Goal: Task Accomplishment & Management: Complete application form

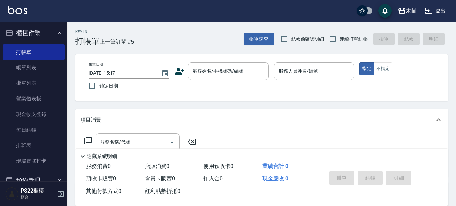
click at [174, 72] on div "帳單日期 [DATE] 15:17 鎖定日期 顧客姓名/手機號碼/編號 顧客姓名/手機號碼/編號 服務人員姓名/編號 服務人員姓名/編號 指定 不指定" at bounding box center [261, 77] width 356 height 31
click at [178, 72] on icon at bounding box center [179, 71] width 9 height 7
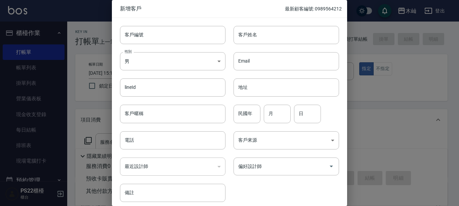
click at [247, 35] on input "客戶姓名" at bounding box center [287, 35] width 106 height 18
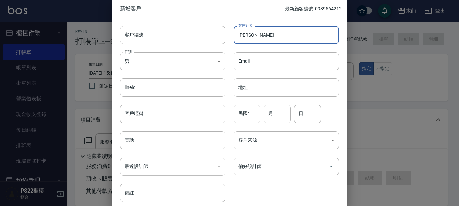
click at [260, 34] on input "[PERSON_NAME]" at bounding box center [287, 35] width 106 height 18
click at [399, 129] on div at bounding box center [229, 103] width 459 height 206
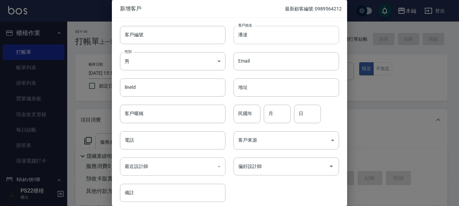
click at [253, 31] on input "潘迷" at bounding box center [287, 35] width 106 height 18
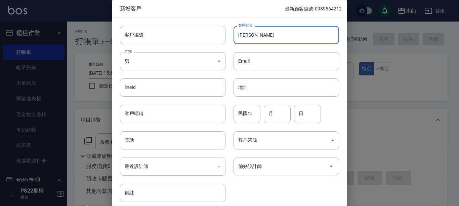
type input "[PERSON_NAME]"
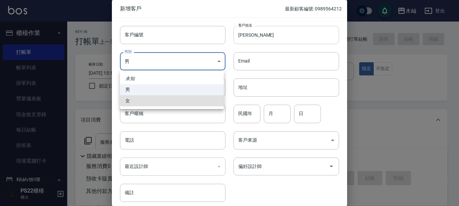
type input "[DEMOGRAPHIC_DATA]"
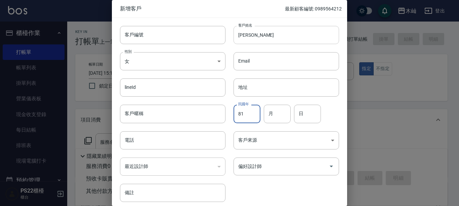
type input "81"
type input "03"
type input "21"
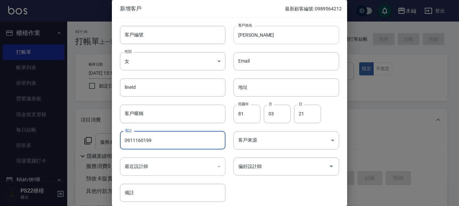
type input "0911160199"
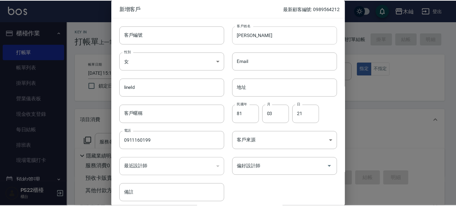
scroll to position [27, 0]
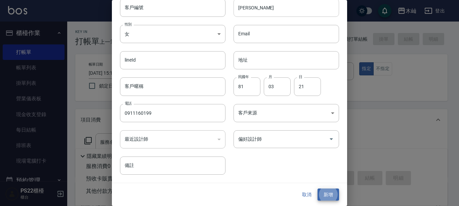
click at [318, 188] on button "新增" at bounding box center [329, 194] width 22 height 12
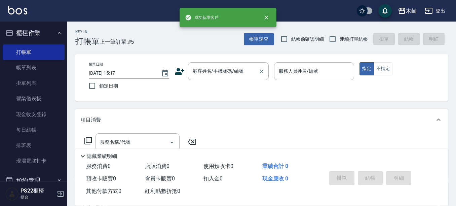
click at [240, 71] on input "顧客姓名/手機號碼/編號" at bounding box center [223, 71] width 65 height 12
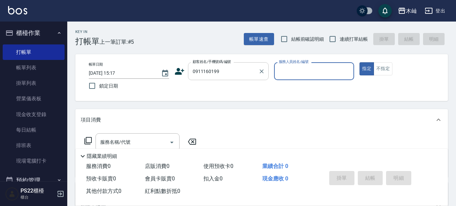
type input "[PERSON_NAME]/0911160199/"
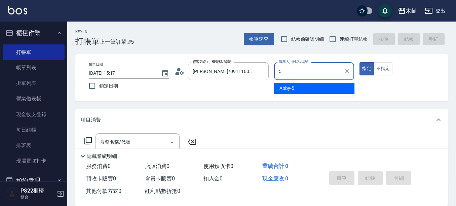
type input "Abby-5"
type button "true"
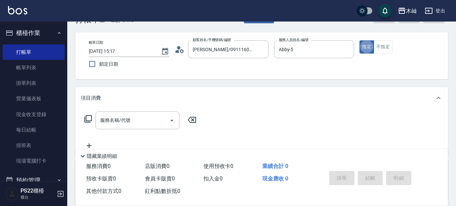
scroll to position [67, 0]
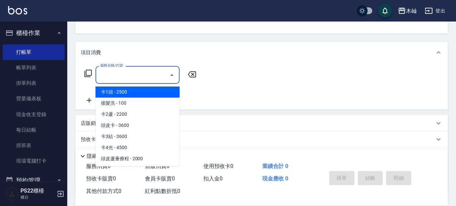
click at [160, 77] on input "服務名稱/代號" at bounding box center [133, 75] width 68 height 12
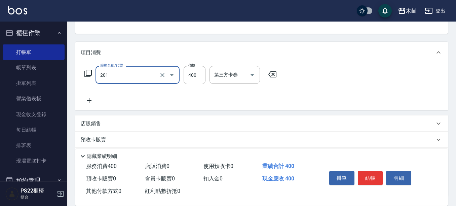
type input "洗剪(201)"
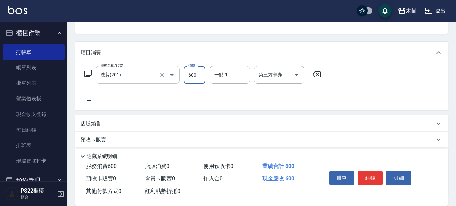
type input "600"
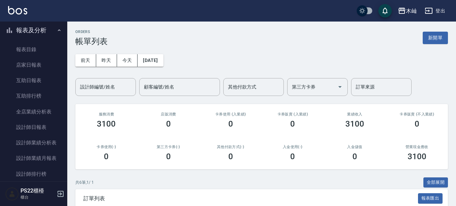
scroll to position [168, 0]
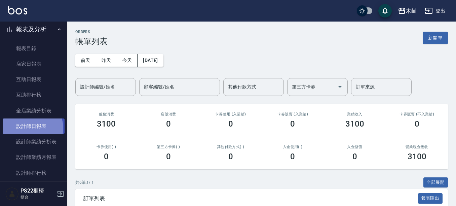
click at [30, 128] on link "設計師日報表" at bounding box center [34, 125] width 62 height 15
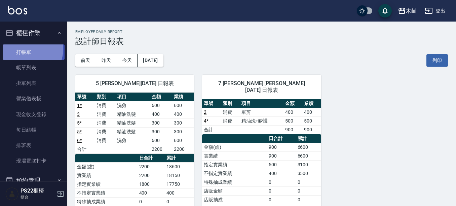
click at [26, 48] on link "打帳單" at bounding box center [34, 51] width 62 height 15
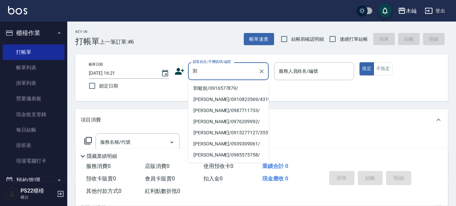
click at [197, 87] on li "郭蜓婗/0916577879/" at bounding box center [228, 88] width 81 height 11
type input "郭蜓婗/0916577879/"
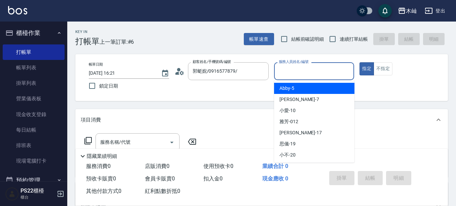
click at [309, 71] on input "服務人員姓名/編號" at bounding box center [314, 71] width 74 height 12
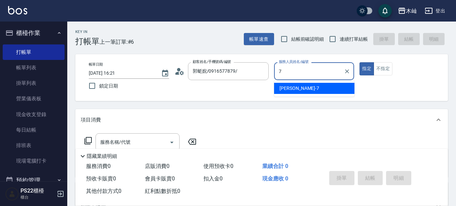
type input "[PERSON_NAME]-7"
type button "true"
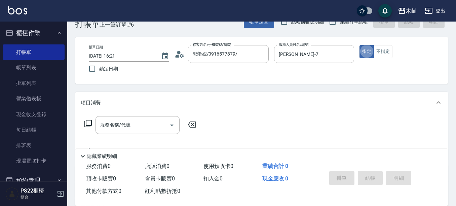
scroll to position [34, 0]
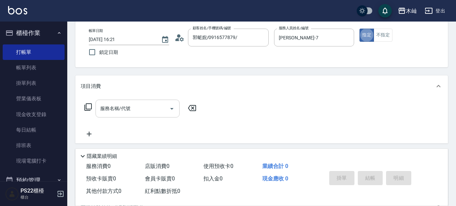
click at [150, 109] on input "服務名稱/代號" at bounding box center [133, 109] width 68 height 12
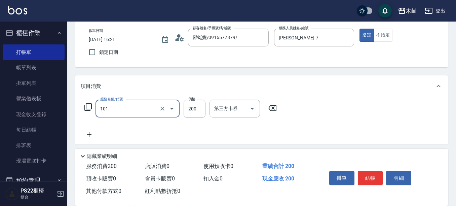
type input "洗髮(101)"
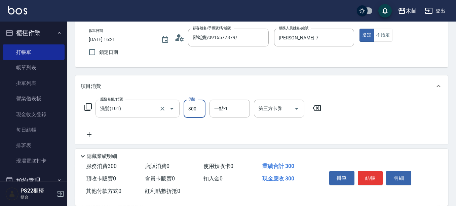
type input "300"
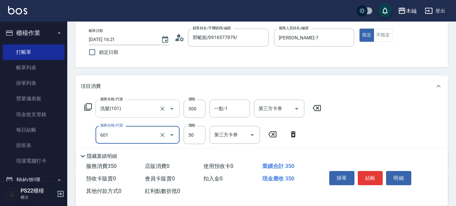
type input "吹捲(601)"
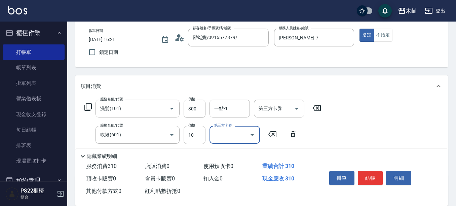
click at [199, 135] on input "10" at bounding box center [195, 135] width 22 height 18
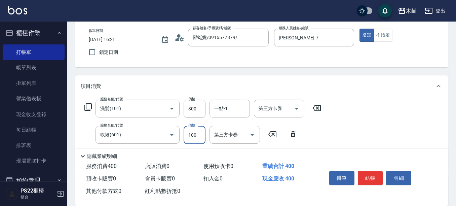
type input "100"
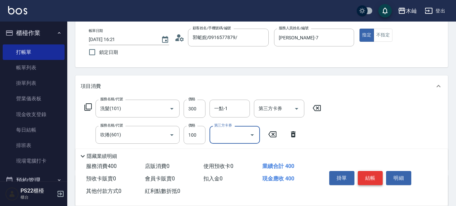
click at [378, 179] on button "結帳" at bounding box center [370, 178] width 25 height 14
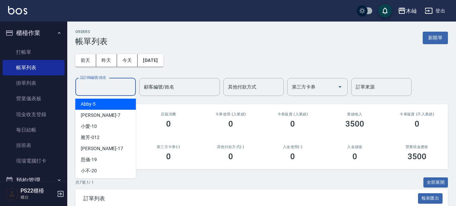
click at [104, 86] on input "設計師編號/姓名" at bounding box center [105, 87] width 54 height 12
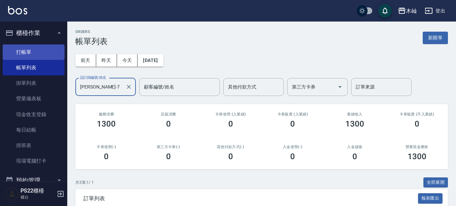
type input "[PERSON_NAME]-7"
click at [48, 54] on link "打帳單" at bounding box center [34, 51] width 62 height 15
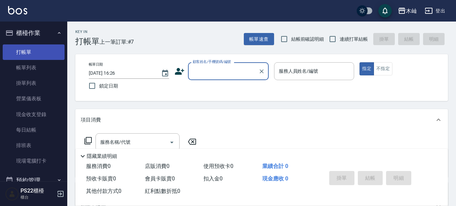
drag, startPoint x: 47, startPoint y: 58, endPoint x: 59, endPoint y: 78, distance: 23.1
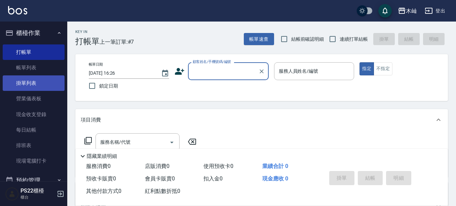
click at [46, 58] on link "打帳單" at bounding box center [34, 51] width 62 height 15
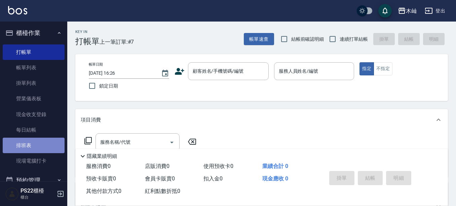
click at [42, 143] on link "排班表" at bounding box center [34, 145] width 62 height 15
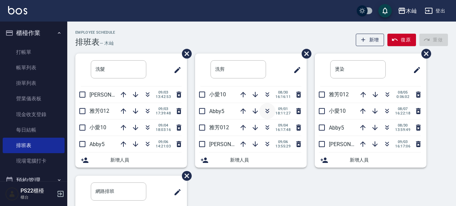
click at [266, 114] on icon "button" at bounding box center [267, 111] width 8 height 8
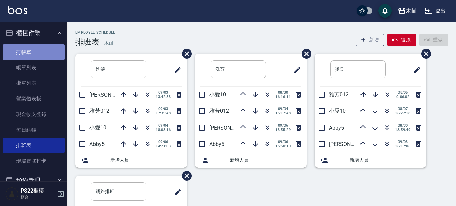
click at [49, 54] on link "打帳單" at bounding box center [34, 51] width 62 height 15
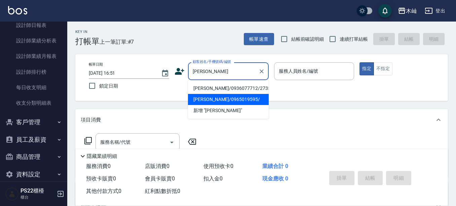
scroll to position [278, 0]
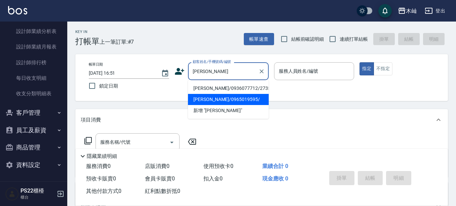
type input "[PERSON_NAME]"
click at [26, 113] on button "客戶管理" at bounding box center [34, 112] width 62 height 17
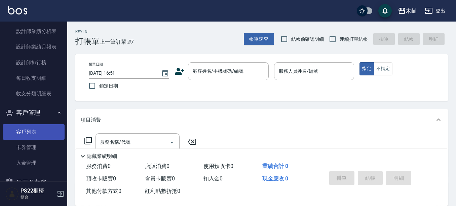
click at [33, 124] on link "客戶列表" at bounding box center [34, 131] width 62 height 15
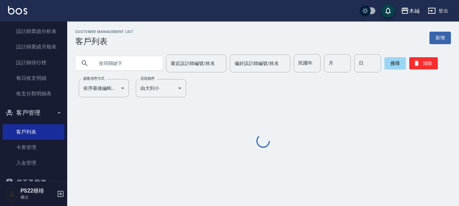
click at [122, 67] on input "text" at bounding box center [125, 63] width 63 height 18
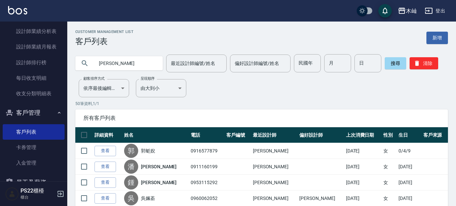
type input "[PERSON_NAME]"
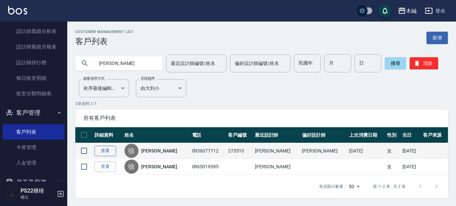
click at [111, 152] on link "查看" at bounding box center [105, 151] width 22 height 10
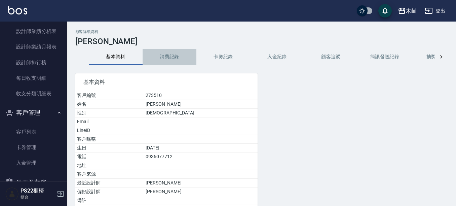
click at [179, 61] on button "消費記錄" at bounding box center [170, 57] width 54 height 16
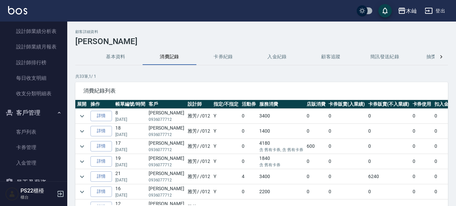
click at [166, 119] on p "0936077712" at bounding box center [167, 119] width 36 height 6
copy p "0936077712"
click at [84, 116] on icon "expand row" at bounding box center [82, 116] width 8 height 8
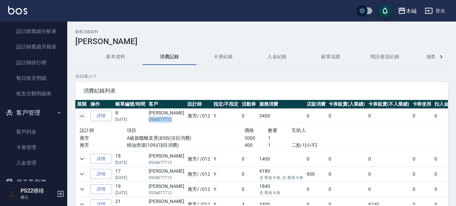
scroll to position [34, 0]
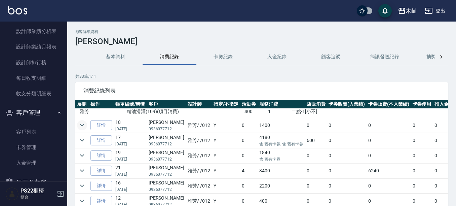
click at [84, 125] on icon "expand row" at bounding box center [82, 125] width 8 height 8
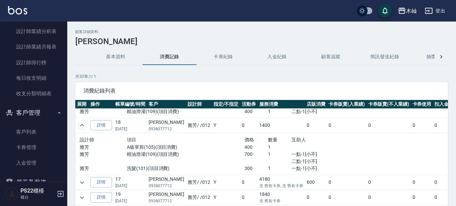
scroll to position [67, 0]
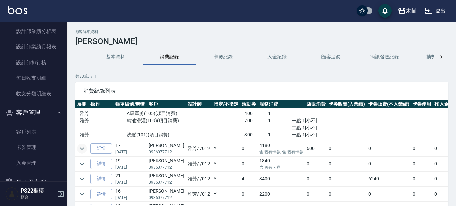
click at [84, 147] on icon "expand row" at bounding box center [82, 149] width 8 height 8
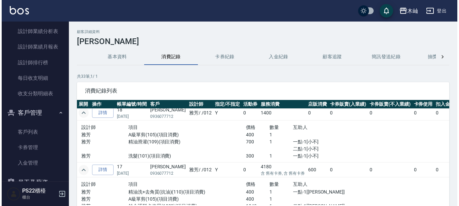
scroll to position [34, 0]
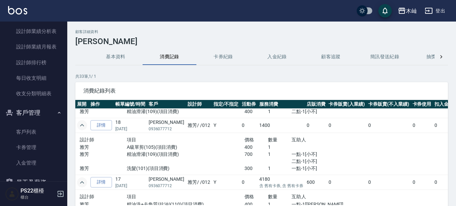
click at [166, 130] on p "0936077712" at bounding box center [167, 129] width 36 height 6
copy p "0936077712"
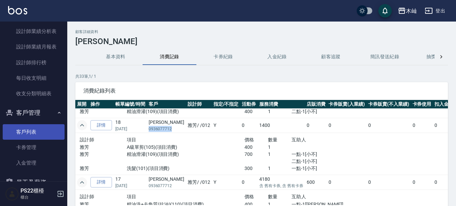
click at [23, 130] on link "客戶列表" at bounding box center [34, 131] width 62 height 15
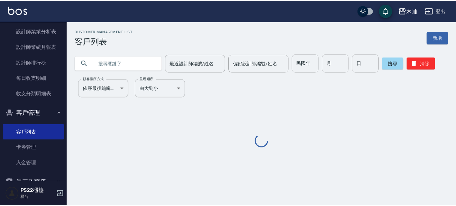
scroll to position [245, 0]
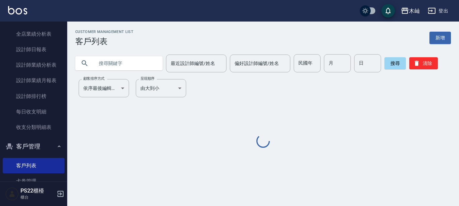
click at [121, 66] on input "text" at bounding box center [125, 63] width 63 height 18
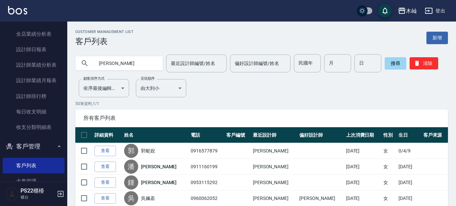
type input "[PERSON_NAME]"
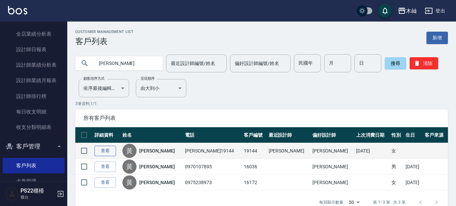
click at [111, 154] on link "查看" at bounding box center [105, 151] width 22 height 10
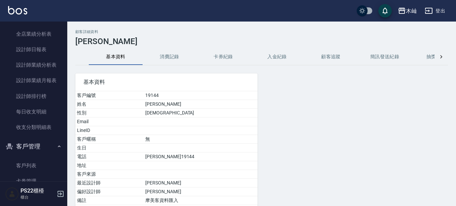
click at [167, 53] on button "消費記錄" at bounding box center [170, 57] width 54 height 16
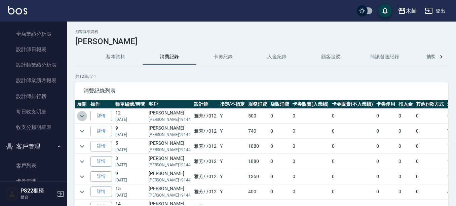
click at [82, 117] on icon "expand row" at bounding box center [82, 116] width 4 height 2
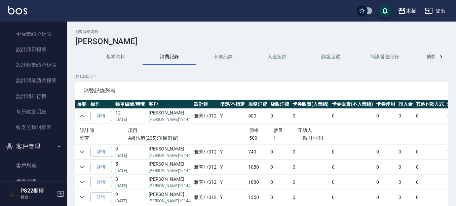
click at [82, 117] on icon "expand row" at bounding box center [82, 116] width 8 height 8
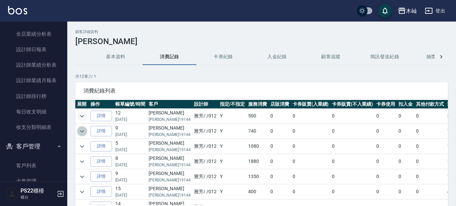
click at [82, 130] on icon "expand row" at bounding box center [82, 131] width 8 height 8
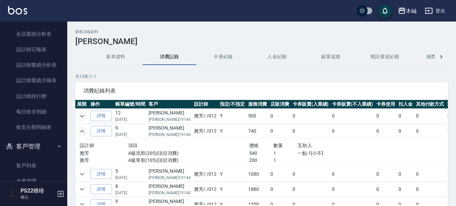
click at [82, 130] on icon "expand row" at bounding box center [82, 131] width 4 height 2
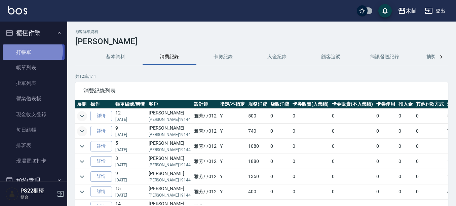
click at [31, 51] on link "打帳單" at bounding box center [34, 51] width 62 height 15
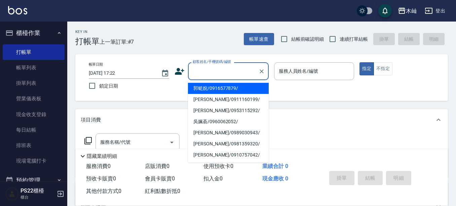
drag, startPoint x: 215, startPoint y: 69, endPoint x: 205, endPoint y: 72, distance: 10.0
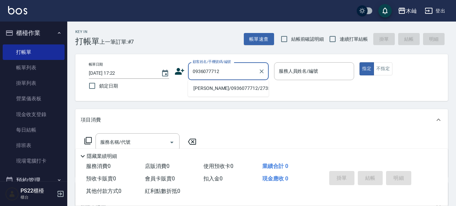
click at [210, 86] on li "[PERSON_NAME]/0936077712/273510" at bounding box center [228, 88] width 81 height 11
type input "[PERSON_NAME]/0936077712/273510"
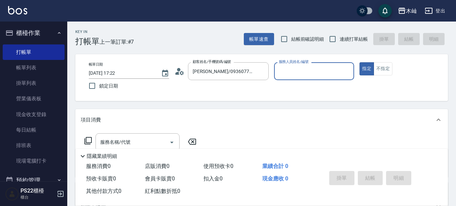
type input "雅芳-012"
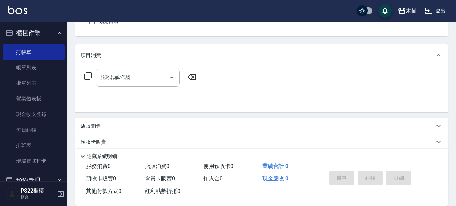
scroll to position [67, 0]
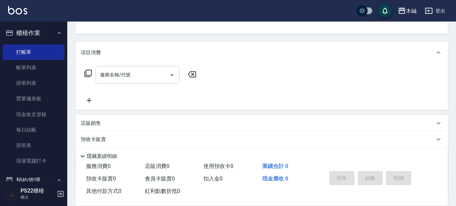
click at [159, 79] on input "服務名稱/代號" at bounding box center [133, 75] width 68 height 12
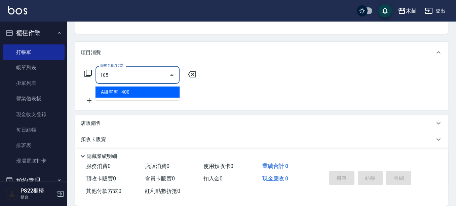
type input "A級單剪(105)"
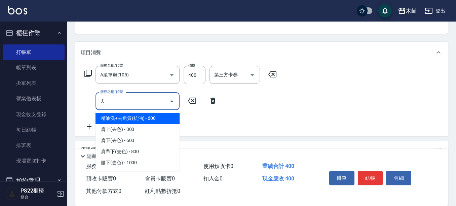
click at [150, 120] on span "精油洗+去角質(抗油) - 600" at bounding box center [137, 118] width 84 height 11
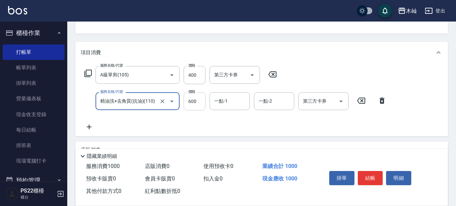
type input "精油洗+去角質(抗油)(110)"
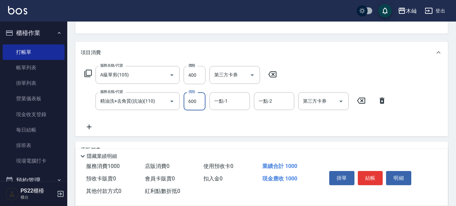
click at [191, 97] on input "600" at bounding box center [195, 101] width 22 height 18
type input "400"
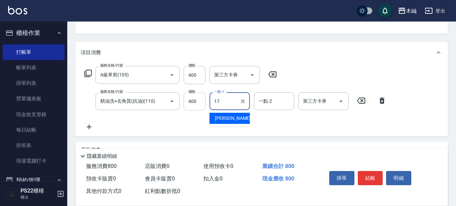
type input "[PERSON_NAME]-17"
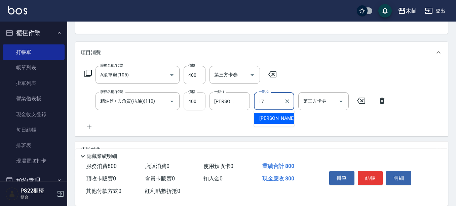
type input "[PERSON_NAME]-17"
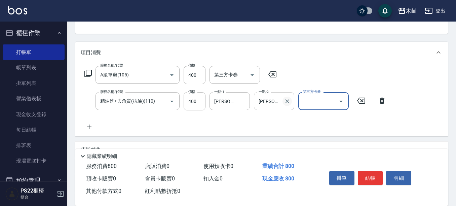
click at [287, 101] on icon "Clear" at bounding box center [287, 101] width 4 height 4
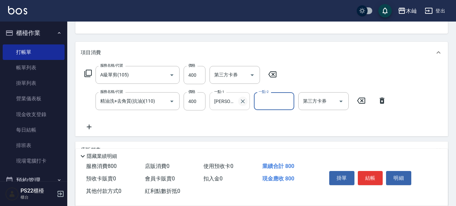
click at [244, 102] on icon "Clear" at bounding box center [242, 101] width 7 height 7
click at [88, 126] on icon at bounding box center [89, 127] width 17 height 8
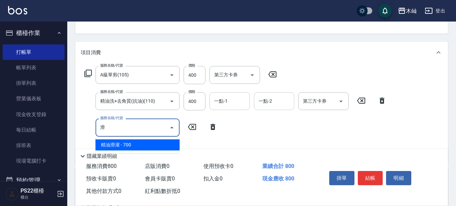
drag, startPoint x: 160, startPoint y: 144, endPoint x: 168, endPoint y: 139, distance: 9.4
click at [160, 144] on span "精油滑灌 - 700" at bounding box center [137, 144] width 84 height 11
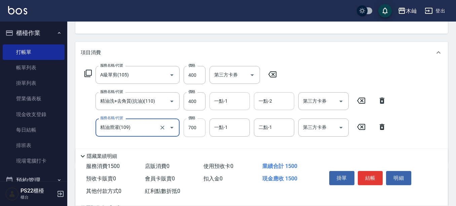
type input "精油滑灌(109)"
click at [199, 127] on input "700" at bounding box center [195, 127] width 22 height 18
type input "400"
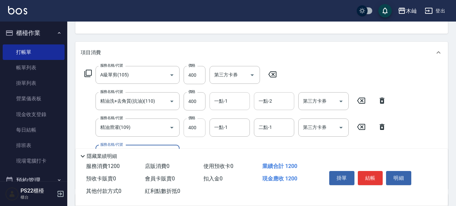
scroll to position [101, 0]
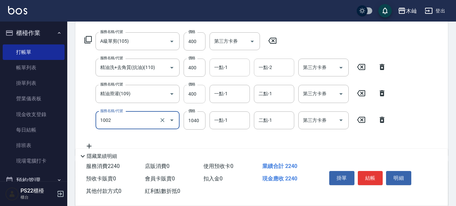
type input "鉑金護髮卡使用(1002)"
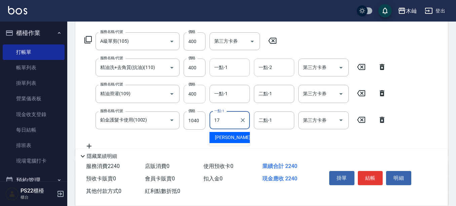
type input "[PERSON_NAME]-17"
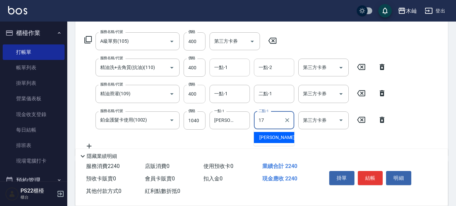
type input "[PERSON_NAME]-17"
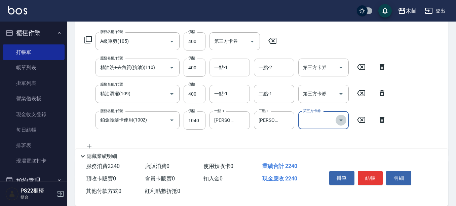
click at [342, 121] on icon "Open" at bounding box center [341, 120] width 8 height 8
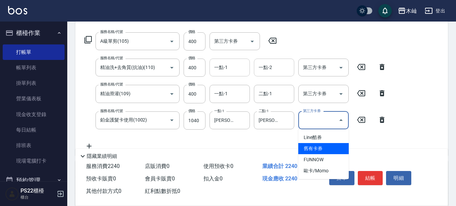
click at [330, 144] on span "舊有卡券" at bounding box center [323, 148] width 50 height 11
type input "舊有卡券"
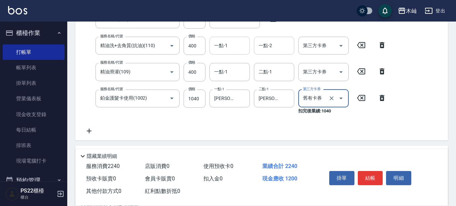
scroll to position [135, 0]
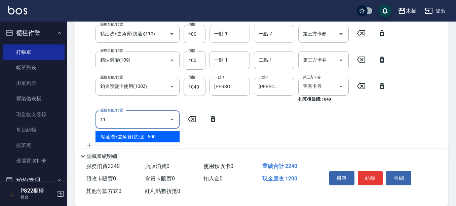
type input "1"
click at [170, 139] on span "瀏海燙髮(直) - 400" at bounding box center [137, 136] width 84 height 11
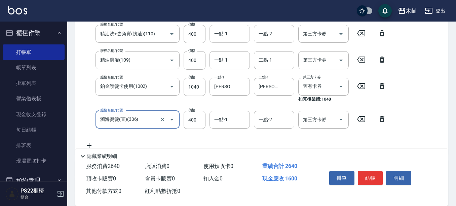
type input "瀏海燙髮(直)(306)"
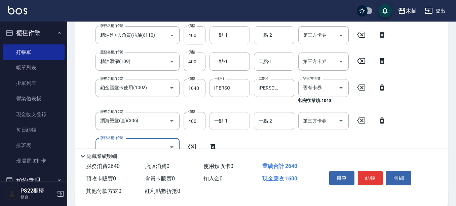
scroll to position [167, 0]
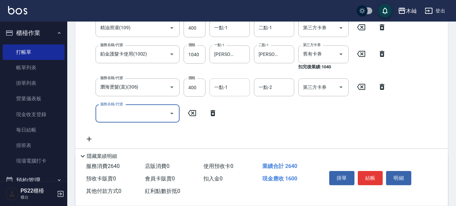
click at [236, 90] on input "一點-1" at bounding box center [230, 87] width 34 height 12
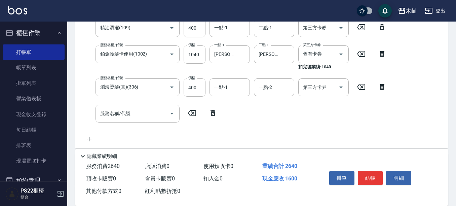
click at [276, 113] on div "服務名稱/代號 A級單剪(105) 服務名稱/代號 價格 400 價格 第三方卡券 第三方卡券 服務名稱/代號 精油洗+去角質(抗油)(110) 服務名稱/代…" at bounding box center [236, 54] width 310 height 177
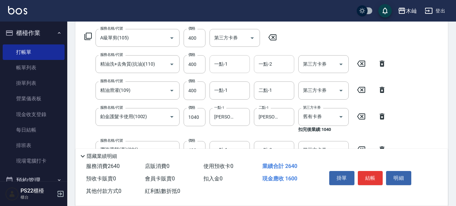
scroll to position [100, 0]
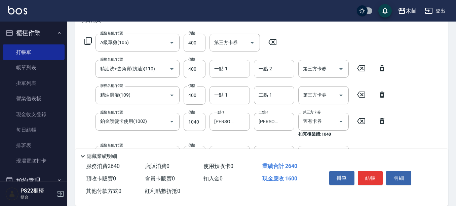
click at [225, 71] on input "一點-1" at bounding box center [230, 69] width 34 height 12
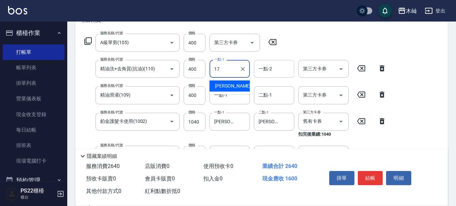
type input "[PERSON_NAME]-17"
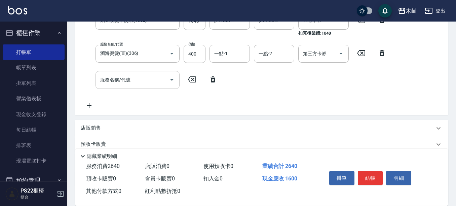
click at [146, 80] on div "服務名稱/代號 A級單剪(105) 服務名稱/代號 價格 400 價格 第三方卡券 第三方卡券 服務名稱/代號 精油洗+去角質(抗油)(110) 服務名稱/代…" at bounding box center [236, 21] width 310 height 177
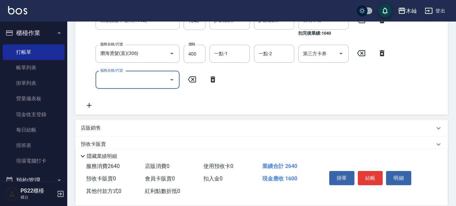
scroll to position [151, 0]
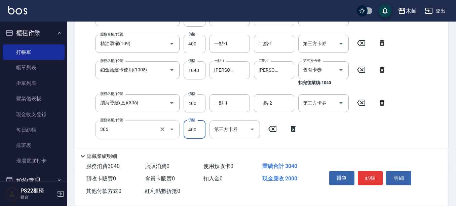
type input "瀏海燙髮(直)(306)"
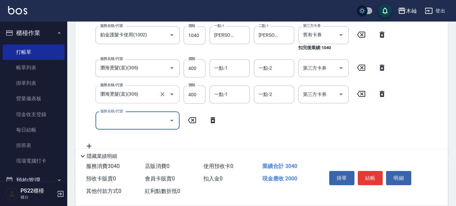
scroll to position [252, 0]
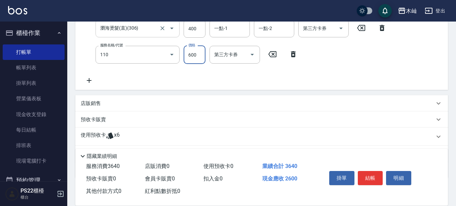
type input "精油洗+去角質(抗油)(110)"
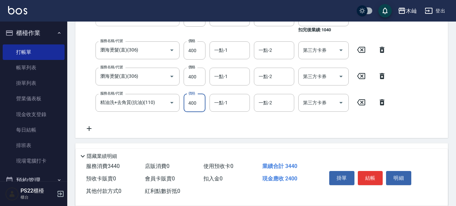
scroll to position [211, 0]
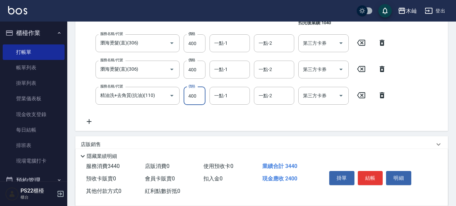
type input "400"
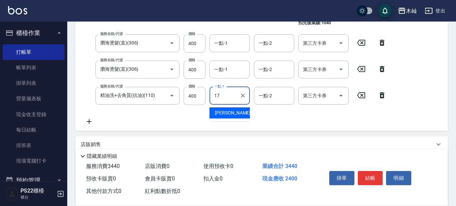
type input "[PERSON_NAME]-17"
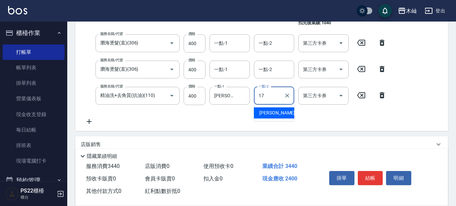
type input "[PERSON_NAME]-17"
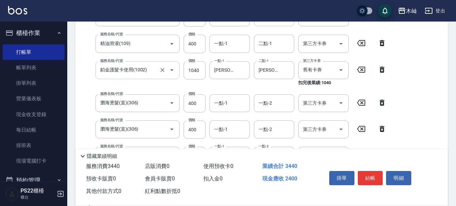
scroll to position [218, 0]
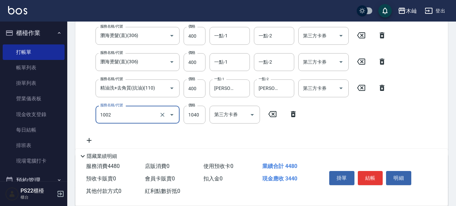
type input "鉑金護髮卡使用(1002)"
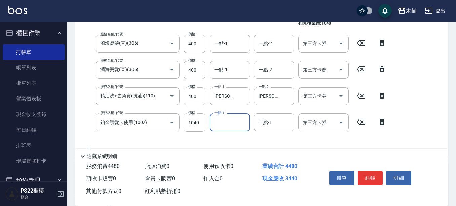
scroll to position [244, 0]
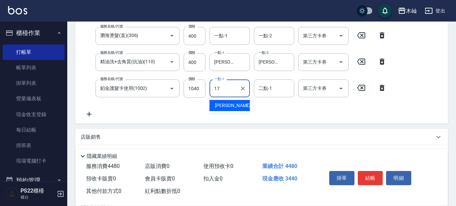
type input "[PERSON_NAME]-17"
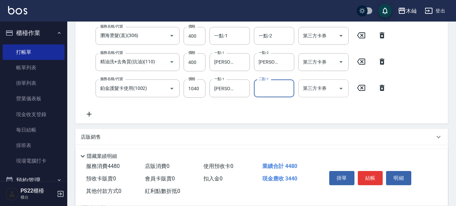
click at [341, 87] on icon "Open" at bounding box center [341, 88] width 8 height 8
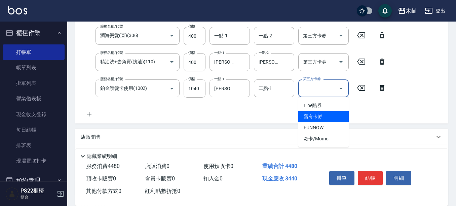
click at [332, 117] on span "舊有卡券" at bounding box center [323, 116] width 50 height 11
type input "舊有卡券"
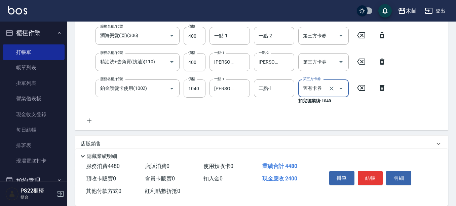
click at [335, 135] on div "項目消費 服務名稱/代號 A級單剪(105) 服務名稱/代號 價格 400 價格 第三方卡券 第三方卡券 服務名稱/代號 精油洗+去角質(抗油)(110) 服…" at bounding box center [261, 41] width 373 height 354
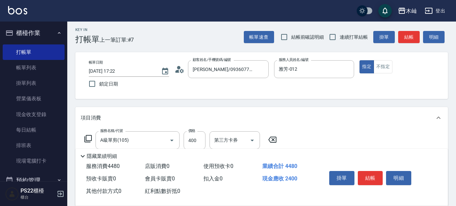
scroll to position [0, 0]
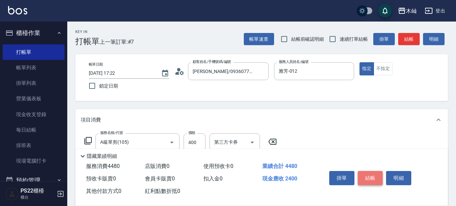
click at [368, 176] on button "結帳" at bounding box center [370, 178] width 25 height 14
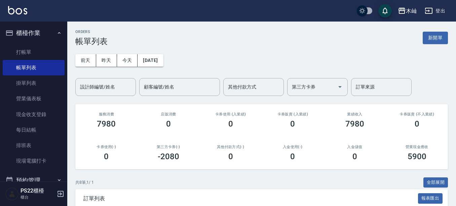
click at [34, 43] on ul "打帳單 帳單列表 掛單列表 營業儀表板 現金收支登錄 每日結帳 排班表 現場電腦打卡" at bounding box center [34, 107] width 62 height 130
click at [35, 45] on link "打帳單" at bounding box center [34, 51] width 62 height 15
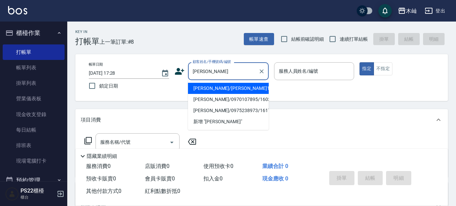
click at [236, 87] on li "[PERSON_NAME]/[PERSON_NAME]19144/19144" at bounding box center [228, 88] width 81 height 11
type input "[PERSON_NAME]/[PERSON_NAME]19144/19144"
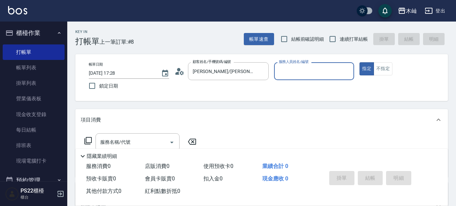
type input "雅芳-012"
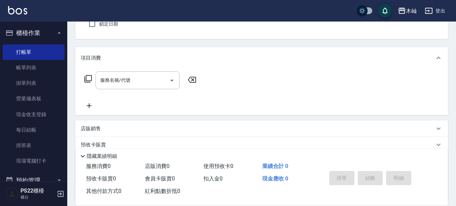
scroll to position [67, 0]
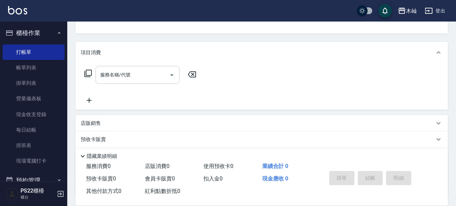
click at [149, 76] on input "服務名稱/代號" at bounding box center [133, 75] width 68 height 12
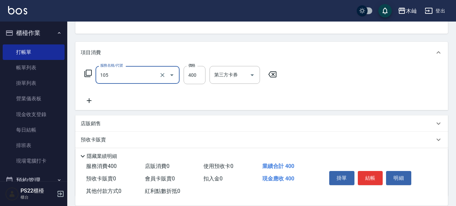
type input "A級單剪(105)"
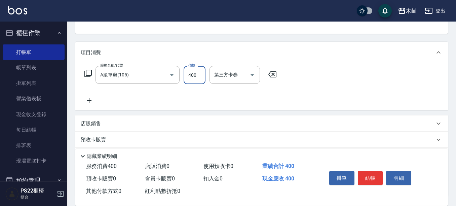
click at [195, 70] on input "400" at bounding box center [195, 75] width 22 height 18
type input "200"
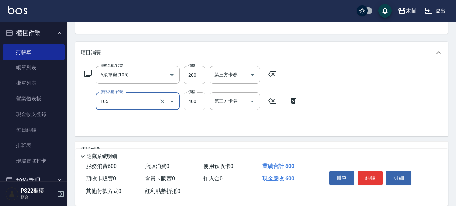
type input "A級單剪(105)"
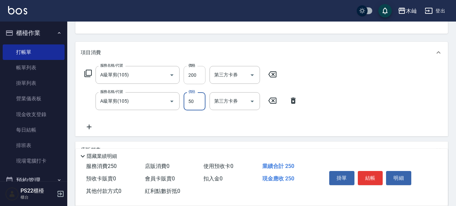
type input "50"
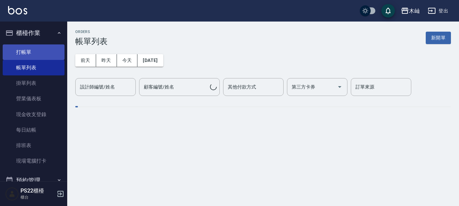
click at [45, 49] on link "打帳單" at bounding box center [34, 51] width 62 height 15
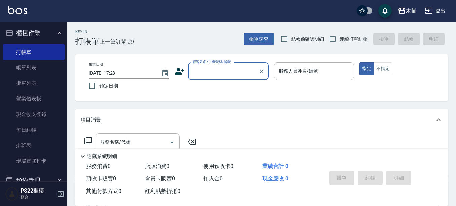
drag, startPoint x: 56, startPoint y: 144, endPoint x: 217, endPoint y: 110, distance: 164.7
click at [56, 144] on link "排班表" at bounding box center [34, 145] width 62 height 15
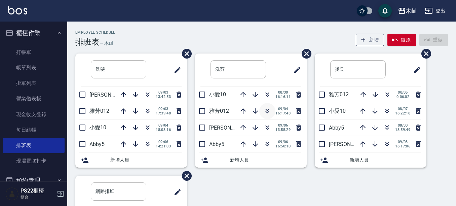
click at [263, 108] on icon "button" at bounding box center [267, 111] width 8 height 8
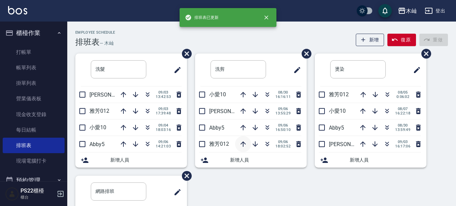
click at [243, 142] on icon "button" at bounding box center [243, 144] width 8 height 8
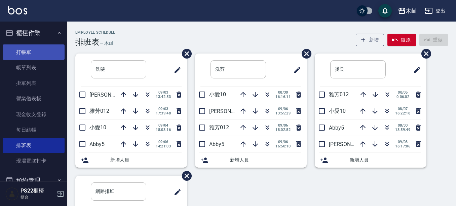
click at [36, 47] on link "打帳單" at bounding box center [34, 51] width 62 height 15
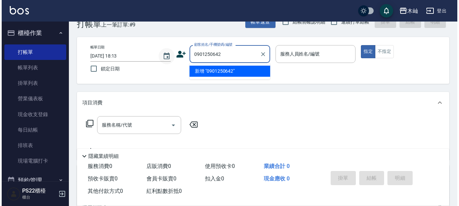
scroll to position [34, 0]
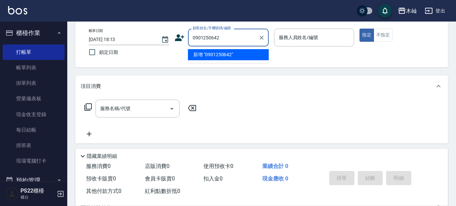
click at [211, 55] on li "新增 "0901250642"" at bounding box center [228, 54] width 81 height 11
type input "0901250642"
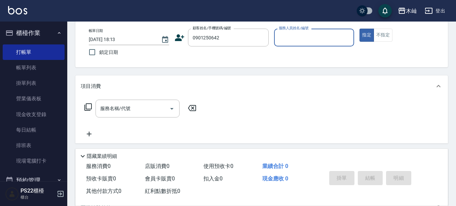
click at [175, 39] on icon at bounding box center [180, 38] width 10 height 10
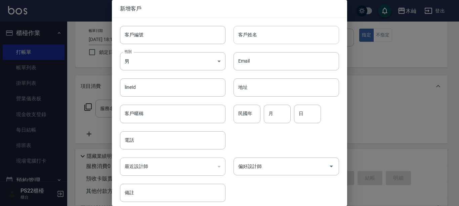
type input "0901250642"
click at [247, 33] on input "客戶姓名" at bounding box center [287, 35] width 106 height 18
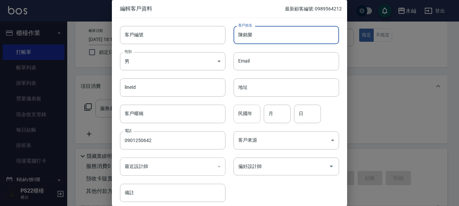
type input "陳銘樂"
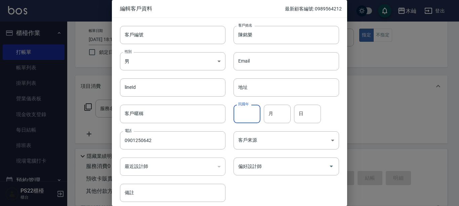
click at [247, 113] on input "民國年" at bounding box center [247, 114] width 27 height 18
type input "850"
type input "1"
click at [247, 113] on input "850" at bounding box center [247, 114] width 27 height 18
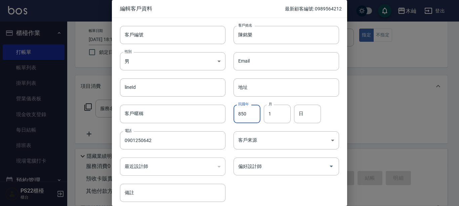
click at [247, 113] on input "850" at bounding box center [247, 114] width 27 height 18
type input "85"
type input "3"
type input "16"
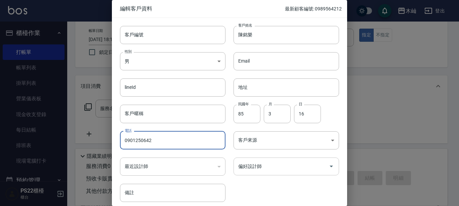
click at [334, 164] on div "偏好設計師" at bounding box center [287, 166] width 106 height 18
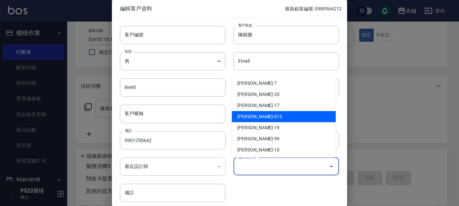
click at [307, 118] on li "[PERSON_NAME]-012" at bounding box center [284, 116] width 104 height 11
type input "[PERSON_NAME]"
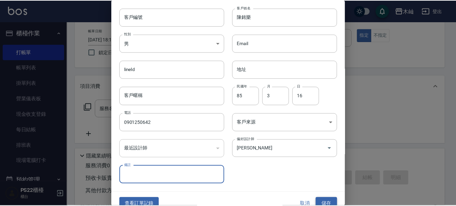
scroll to position [27, 0]
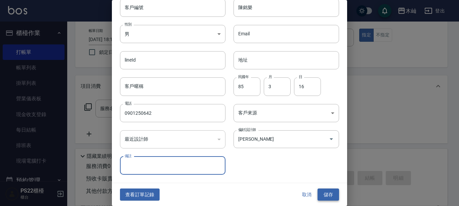
click at [325, 193] on button "儲存" at bounding box center [329, 194] width 22 height 12
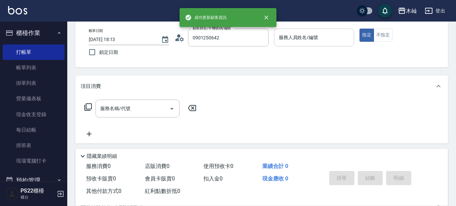
click at [304, 38] on input "服務人員姓名/編號" at bounding box center [314, 38] width 74 height 12
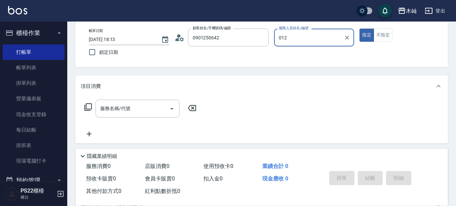
type input "012"
type button "true"
type input "雅芳-012"
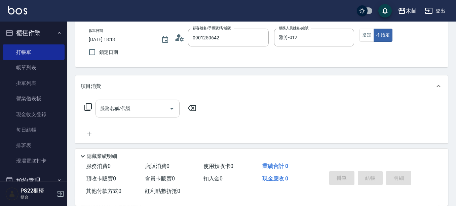
click at [150, 113] on input "服務名稱/代號" at bounding box center [133, 109] width 68 height 12
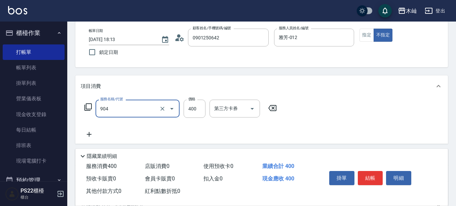
type input "精油洗+瞬護(904)"
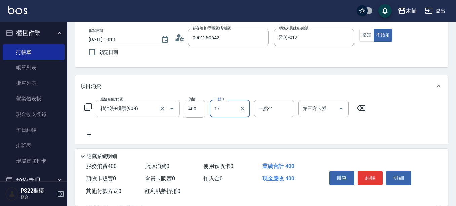
type input "[PERSON_NAME]-17"
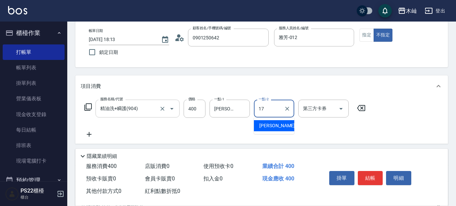
type input "[PERSON_NAME]-17"
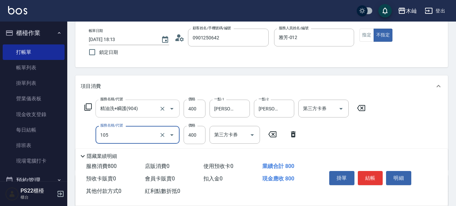
type input "A級單剪(105)"
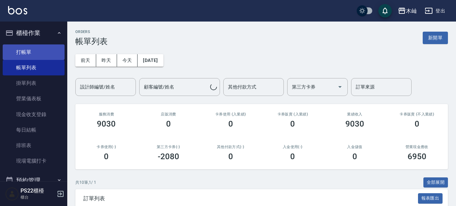
click at [45, 51] on link "打帳單" at bounding box center [34, 51] width 62 height 15
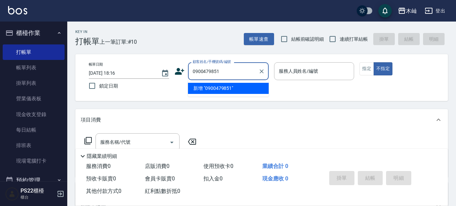
type input "0900479851"
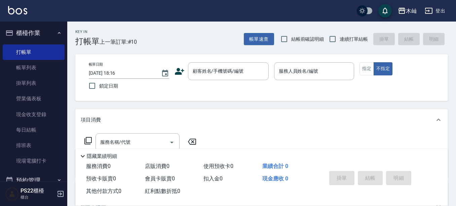
click at [179, 72] on icon at bounding box center [179, 71] width 9 height 7
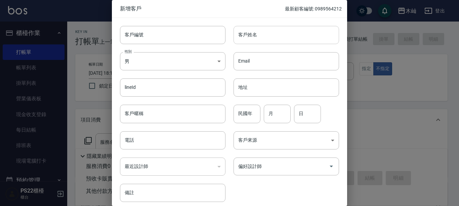
click at [251, 34] on input "客戶姓名" at bounding box center [287, 35] width 106 height 18
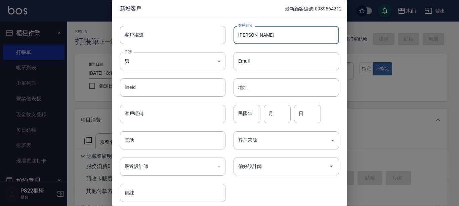
type input "[PERSON_NAME]"
click at [216, 64] on body "木屾 登出 櫃檯作業 打帳單 帳單列表 掛單列表 營業儀表板 現金收支登錄 每日結帳 排班表 現場電腦打卡 預約管理 預約管理 單日預約紀錄 單週預約紀錄 報…" at bounding box center [229, 164] width 459 height 328
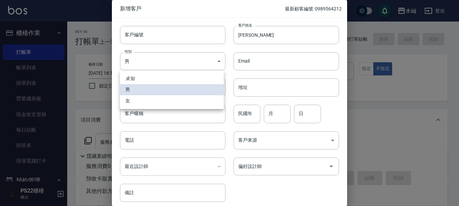
click at [184, 104] on li "女" at bounding box center [172, 100] width 104 height 11
type input "[DEMOGRAPHIC_DATA]"
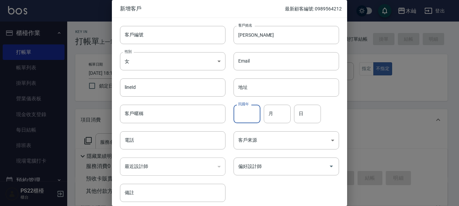
click at [243, 109] on input "民國年" at bounding box center [247, 114] width 27 height 18
type input "86"
type input "10"
type input "16"
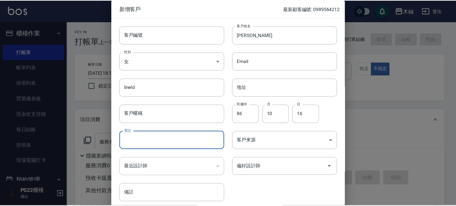
scroll to position [27, 0]
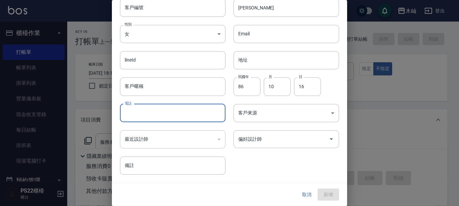
click at [204, 114] on input "電話" at bounding box center [173, 113] width 106 height 18
click at [330, 139] on icon "Open" at bounding box center [331, 139] width 3 height 2
type input "0900479851"
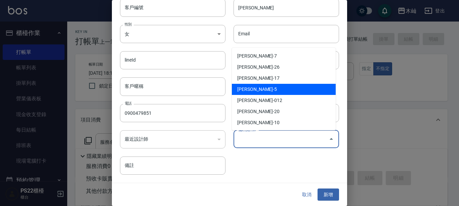
click at [308, 87] on li "[PERSON_NAME]-5" at bounding box center [284, 89] width 104 height 11
type input "[PERSON_NAME]"
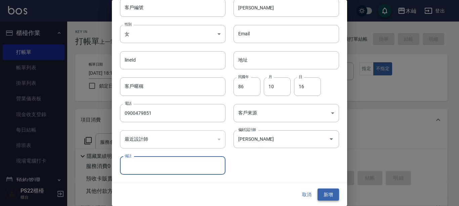
click at [326, 190] on button "新增" at bounding box center [329, 194] width 22 height 12
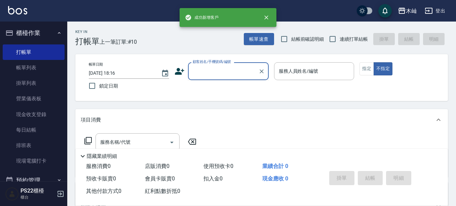
click at [244, 73] on input "顧客姓名/手機號碼/編號" at bounding box center [223, 71] width 65 height 12
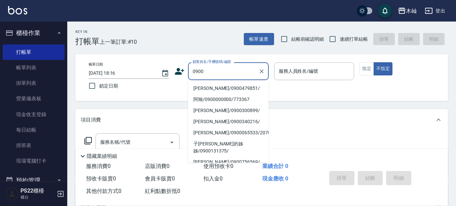
click at [234, 92] on li "[PERSON_NAME]/0900479851/" at bounding box center [228, 88] width 81 height 11
type input "[PERSON_NAME]/0900479851/"
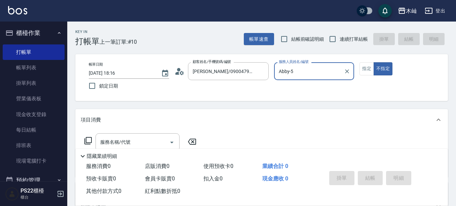
type input "Abby-5"
click at [368, 73] on button "指定" at bounding box center [366, 68] width 14 height 13
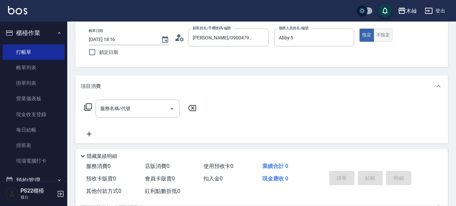
click at [384, 33] on button "不指定" at bounding box center [383, 35] width 19 height 13
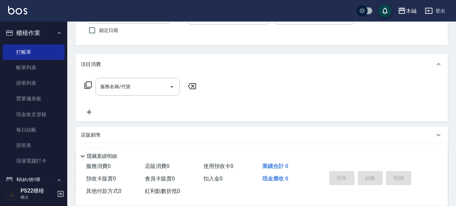
scroll to position [67, 0]
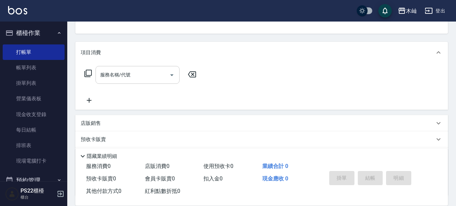
click at [161, 77] on input "服務名稱/代號" at bounding box center [133, 75] width 68 height 12
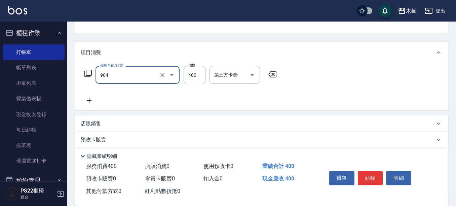
type input "精油洗+瞬護(904)"
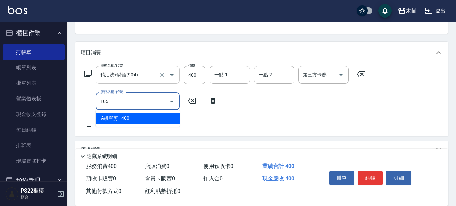
type input "A級單剪(105)"
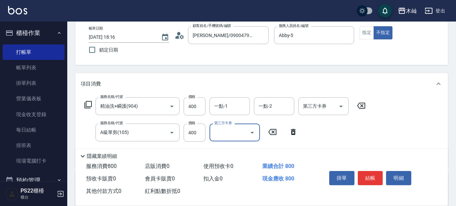
scroll to position [34, 0]
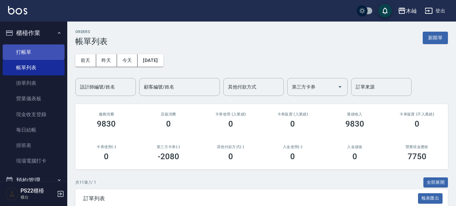
click at [34, 52] on link "打帳單" at bounding box center [34, 51] width 62 height 15
